Goal: Transaction & Acquisition: Purchase product/service

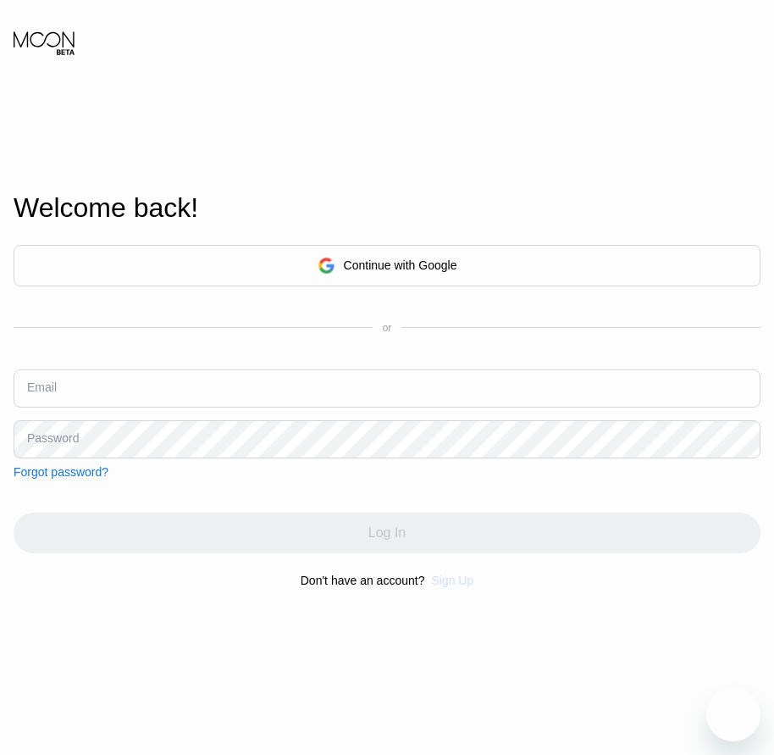
click at [451, 587] on div "Sign Up" at bounding box center [452, 580] width 42 height 14
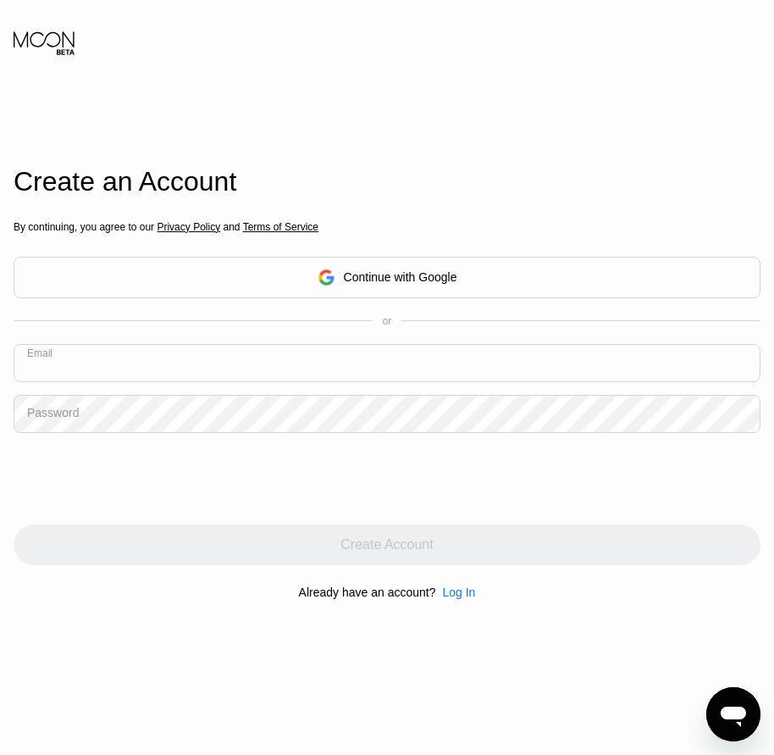
paste input "[EMAIL_ADDRESS][DOMAIN_NAME]"
type input "[EMAIL_ADDRESS][DOMAIN_NAME]"
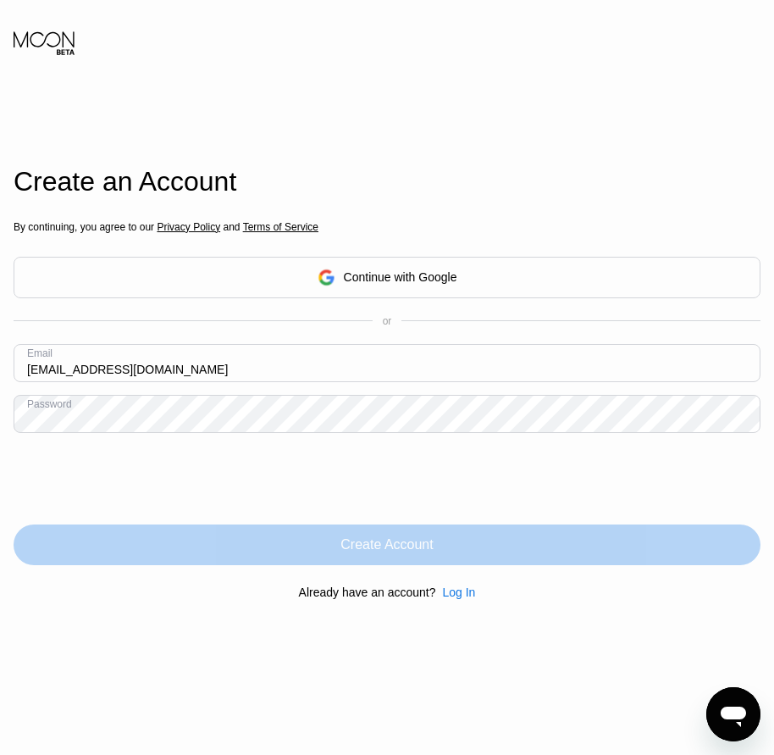
click at [355, 553] on div "Create Account" at bounding box center [386, 544] width 92 height 17
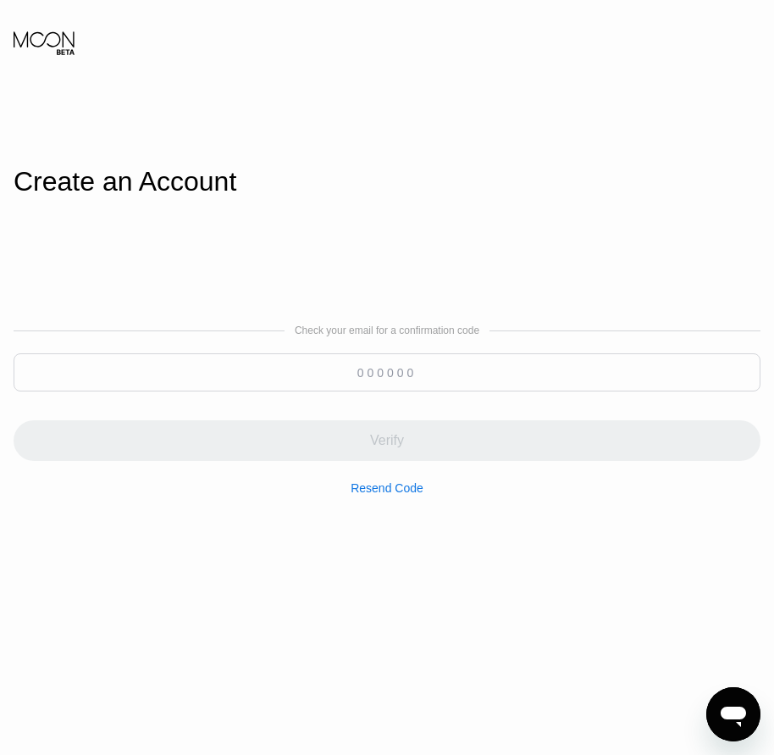
paste input "111081"
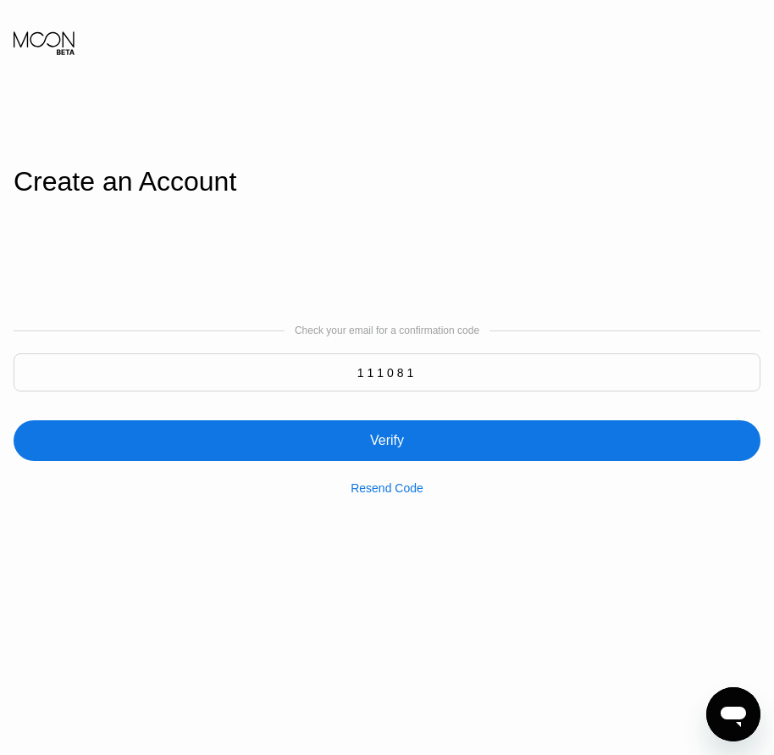
type input "111081"
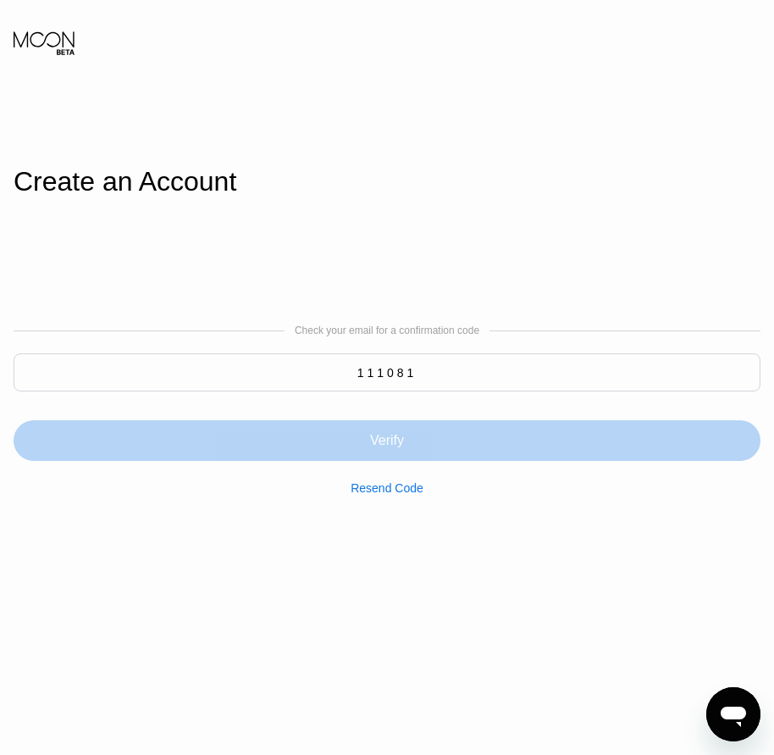
click at [377, 448] on div "Verify" at bounding box center [387, 440] width 34 height 17
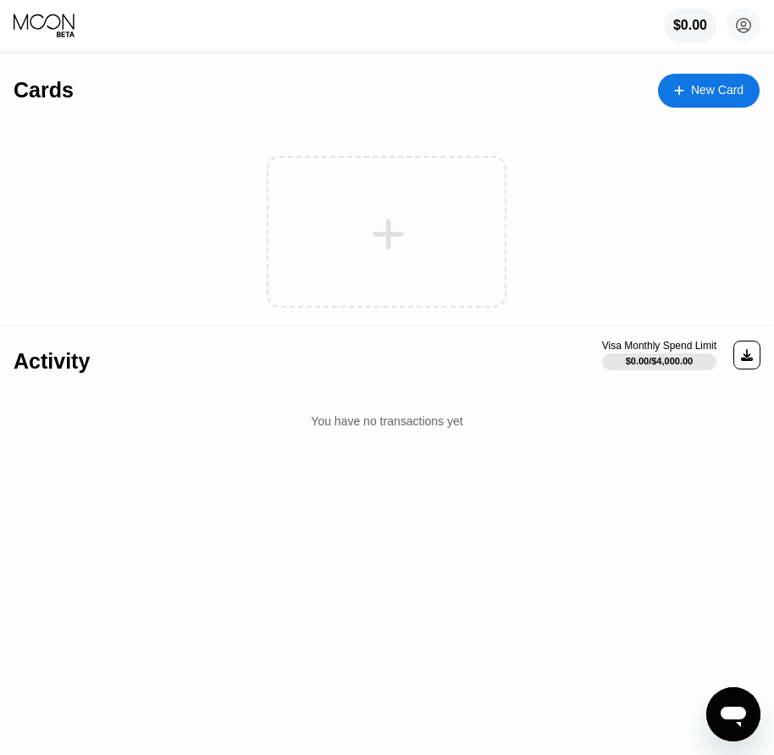
click at [739, 66] on div "Cards New Card" at bounding box center [387, 83] width 746 height 59
click at [728, 93] on div "New Card" at bounding box center [717, 90] width 53 height 14
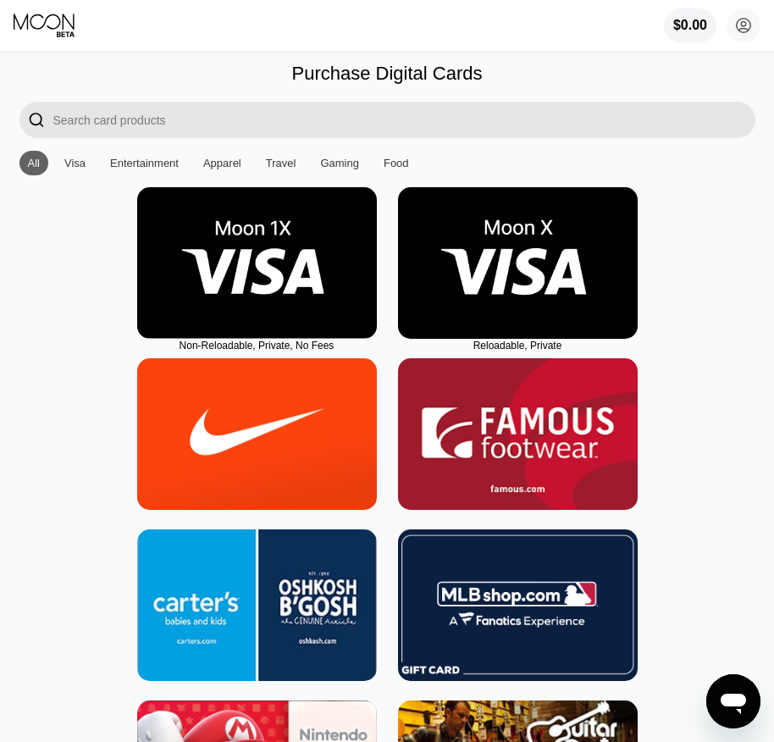
click at [517, 337] on img at bounding box center [518, 263] width 240 height 152
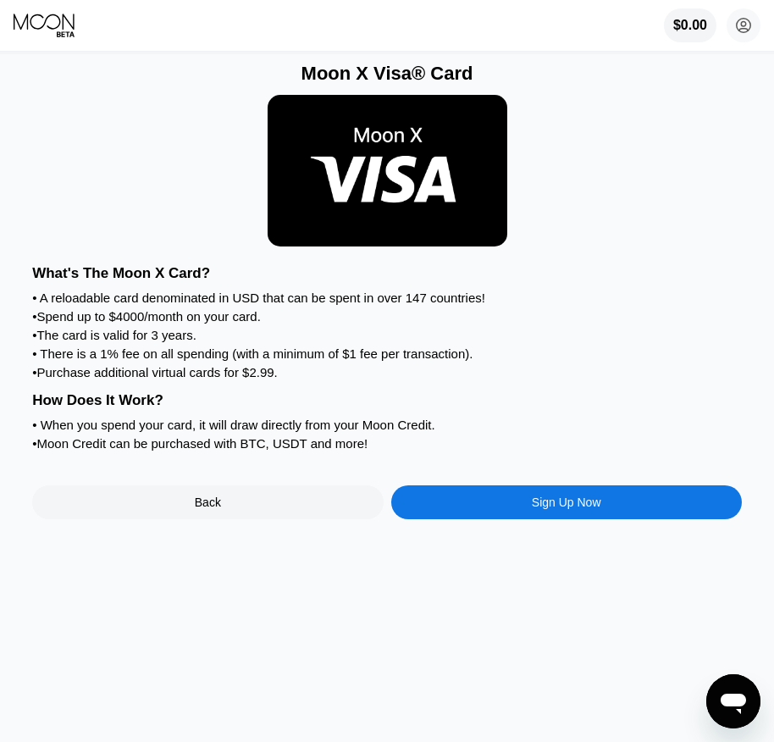
click at [567, 517] on div "Sign Up Now" at bounding box center [566, 502] width 351 height 34
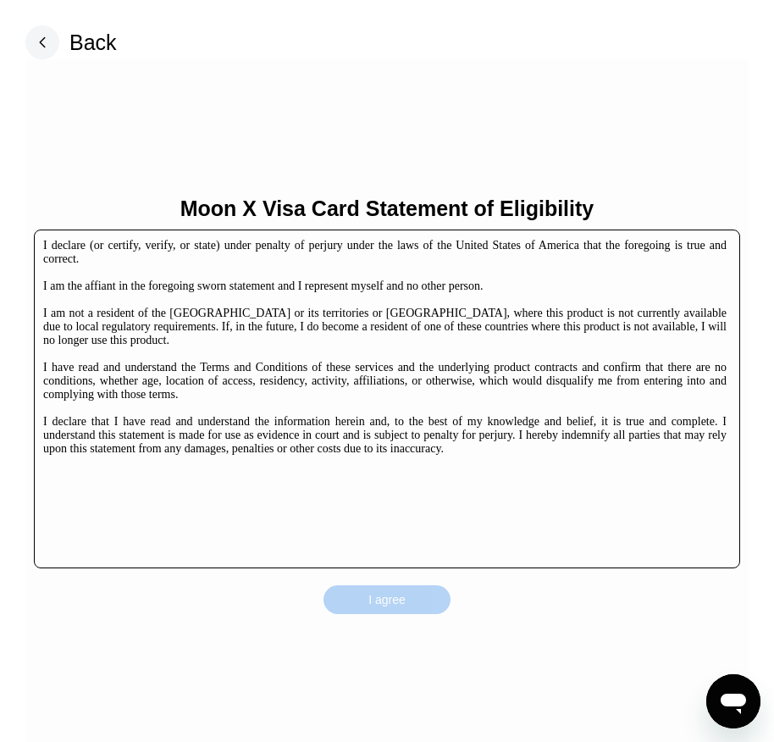
click at [425, 595] on div "I agree" at bounding box center [387, 599] width 127 height 29
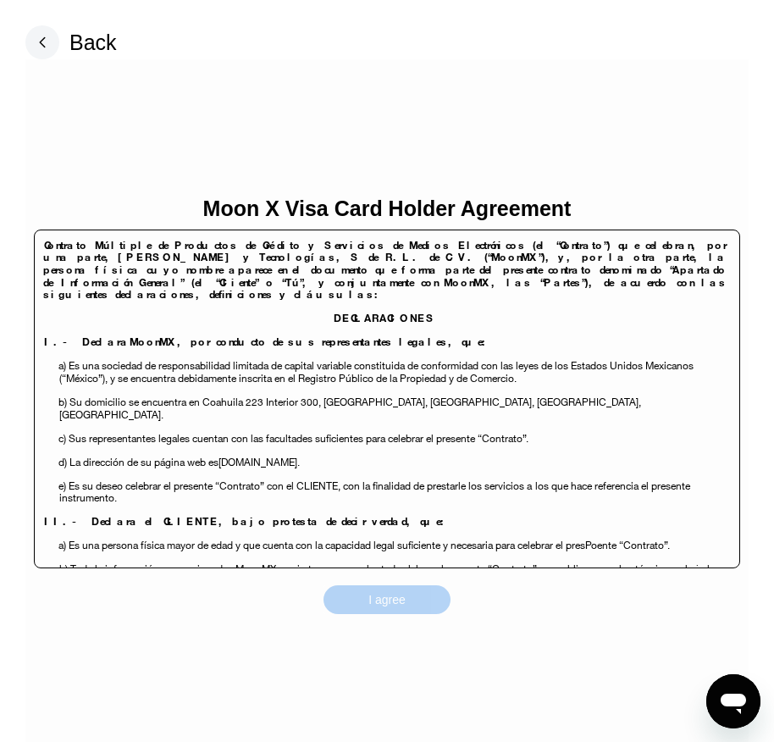
click at [433, 611] on div "I agree" at bounding box center [387, 599] width 127 height 29
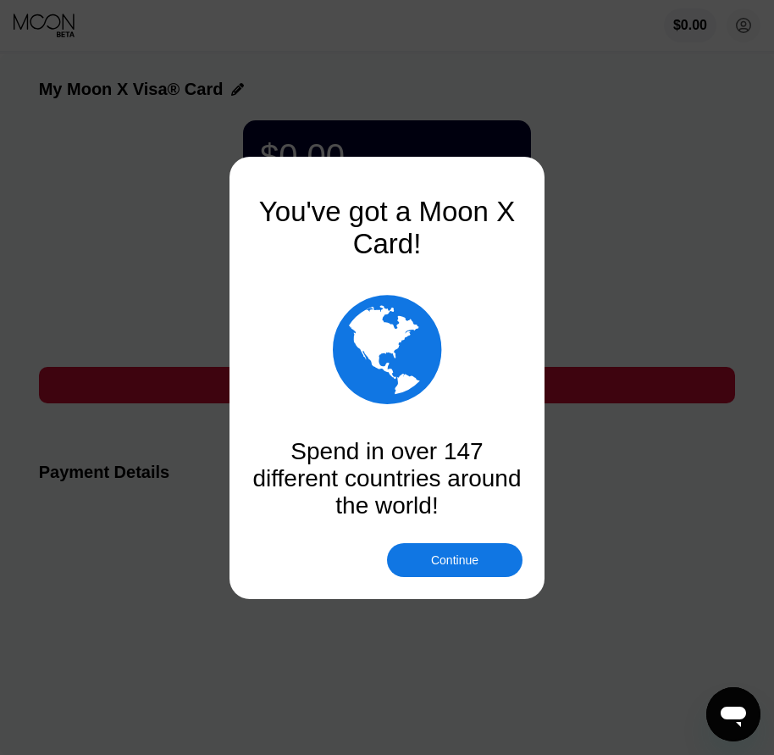
click at [464, 557] on div "Continue" at bounding box center [454, 560] width 47 height 14
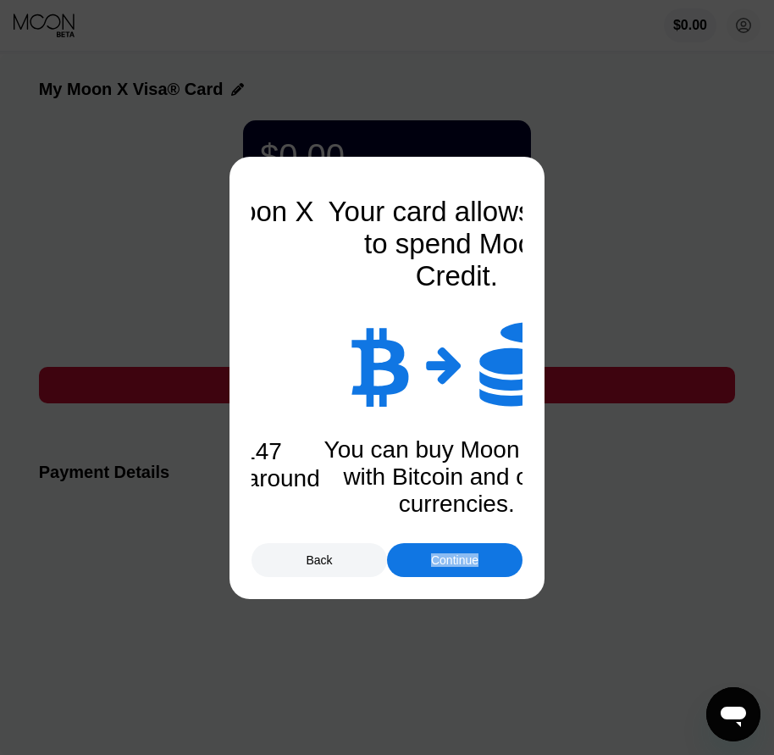
click at [464, 557] on div "Continue" at bounding box center [454, 560] width 47 height 14
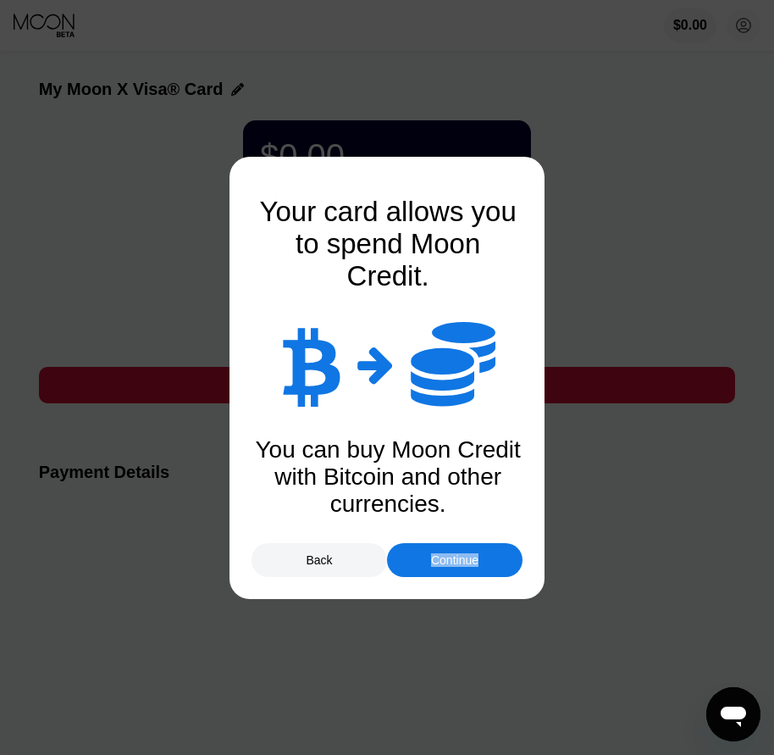
click at [464, 557] on div "Continue" at bounding box center [454, 560] width 47 height 14
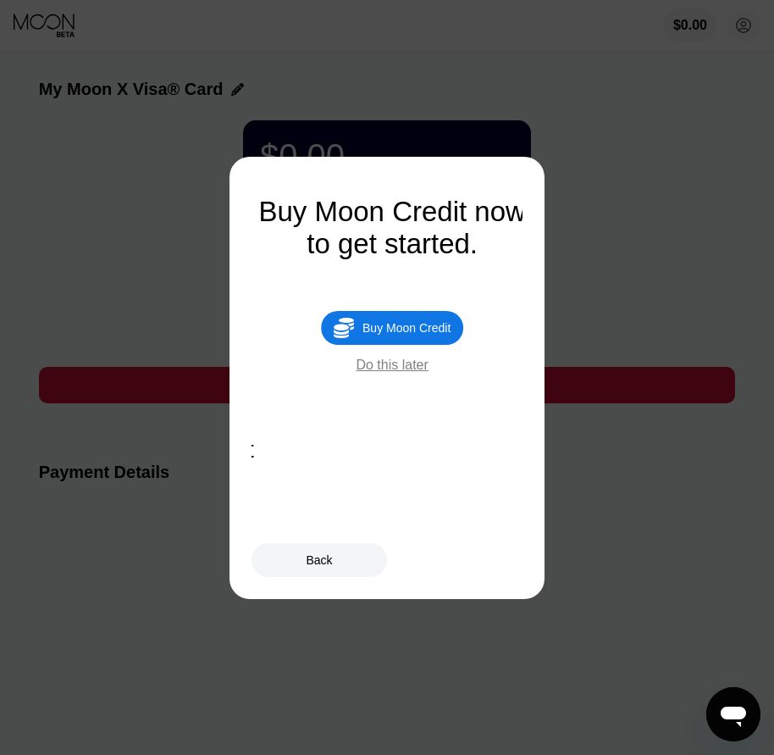
click at [421, 334] on div "Buy Moon Credit" at bounding box center [406, 328] width 88 height 14
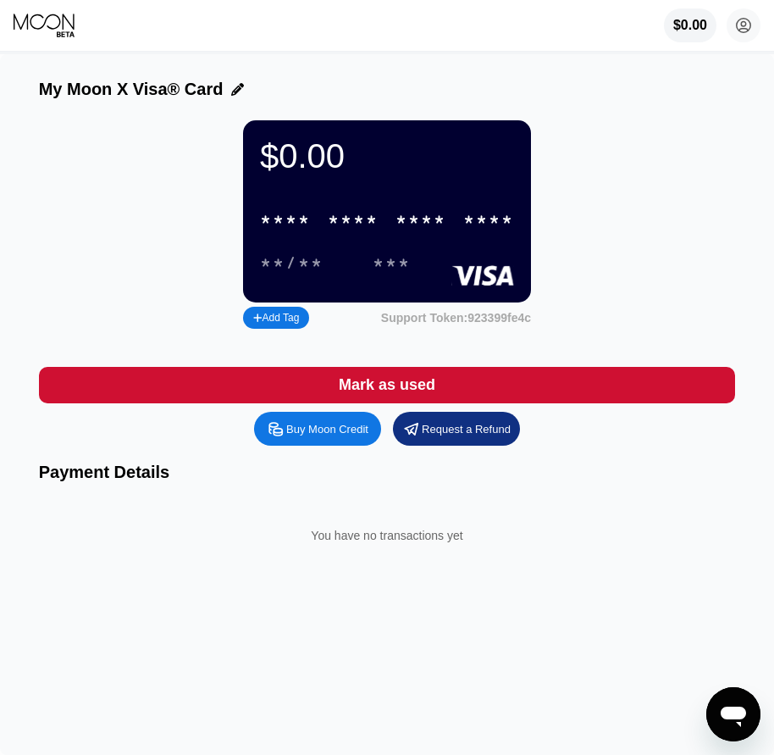
type input "0"
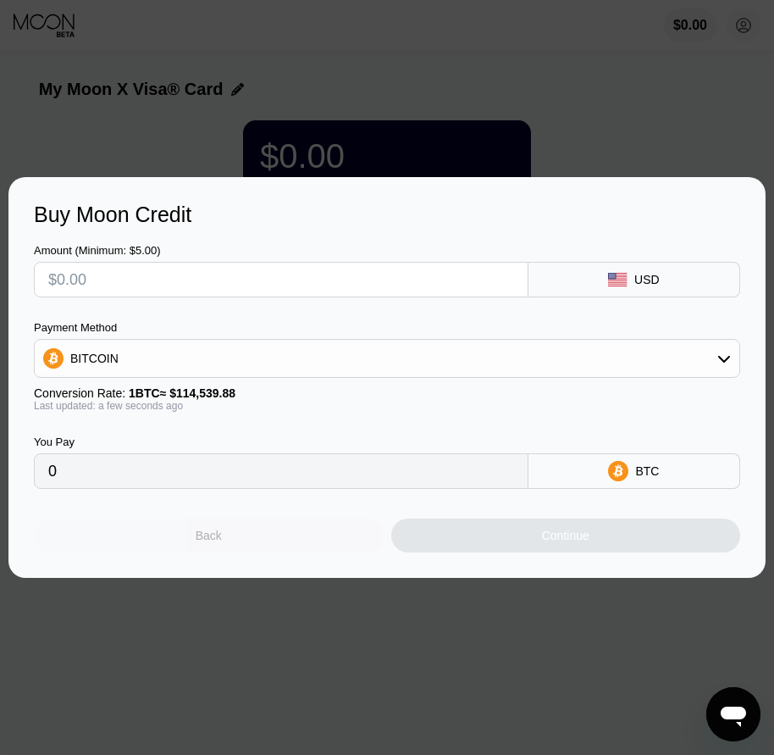
click at [264, 544] on div "Back" at bounding box center [209, 535] width 350 height 34
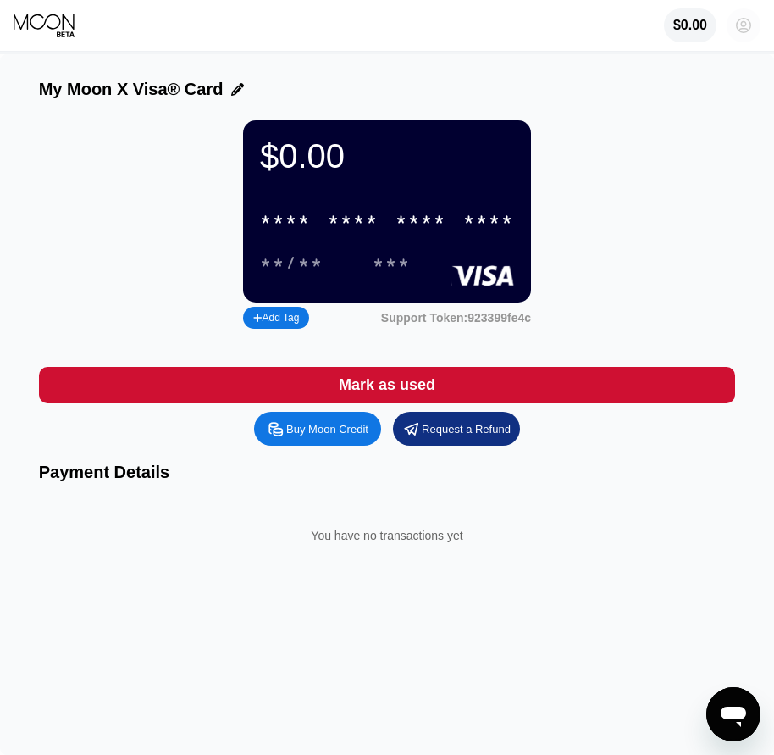
click at [743, 33] on icon at bounding box center [744, 26] width 14 height 14
